Goal: Information Seeking & Learning: Check status

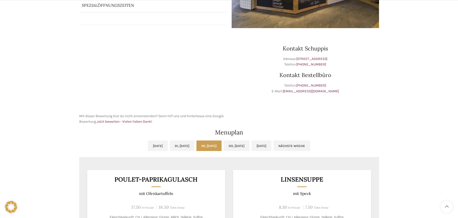
scroll to position [176, 0]
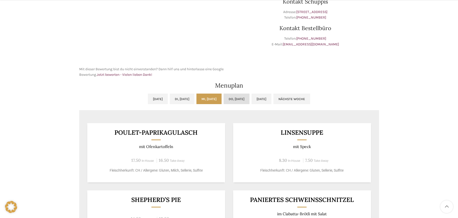
click at [242, 102] on link "Do, [DATE]" at bounding box center [236, 99] width 26 height 11
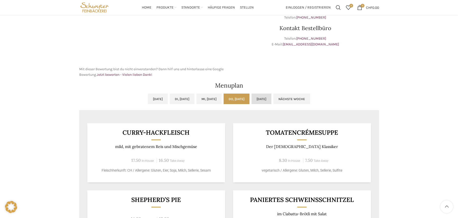
click at [271, 100] on link "[DATE]" at bounding box center [261, 99] width 20 height 11
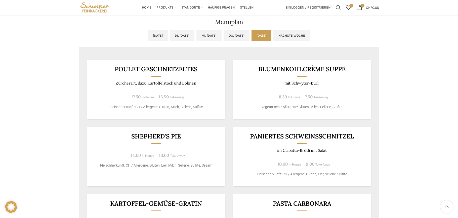
scroll to position [201, 0]
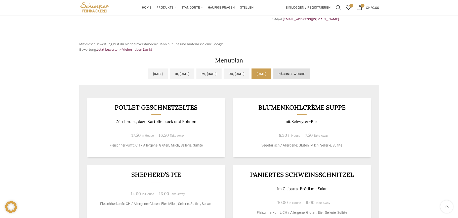
click at [309, 69] on link "Nächste Woche" at bounding box center [291, 74] width 37 height 11
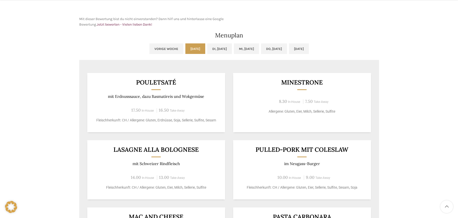
scroll to position [251, 0]
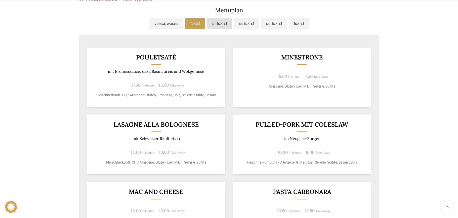
click at [207, 25] on link "Di, [DATE]" at bounding box center [219, 23] width 25 height 11
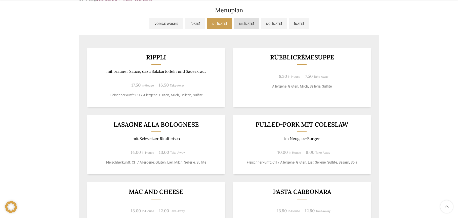
click at [254, 23] on link "Mi, [DATE]" at bounding box center [246, 23] width 25 height 11
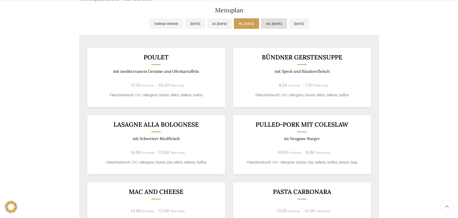
click at [281, 23] on link "Do, [DATE]" at bounding box center [274, 23] width 26 height 11
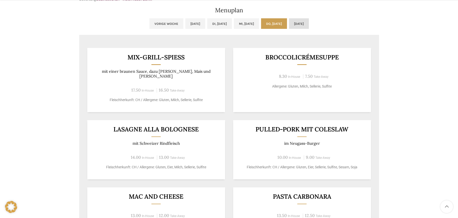
click at [309, 23] on link "[DATE]" at bounding box center [299, 23] width 20 height 11
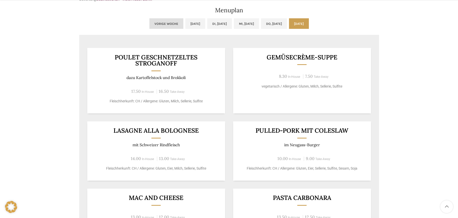
click at [149, 24] on link "Vorige Woche" at bounding box center [166, 23] width 34 height 11
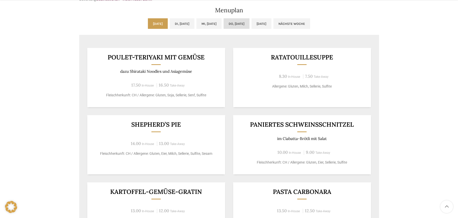
click at [236, 25] on link "Do, [DATE]" at bounding box center [236, 23] width 26 height 11
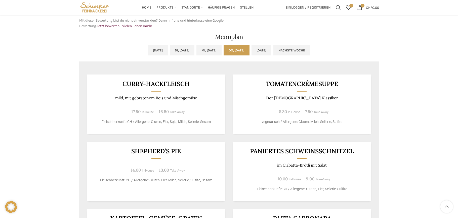
scroll to position [176, 0]
